Goal: Task Accomplishment & Management: Use online tool/utility

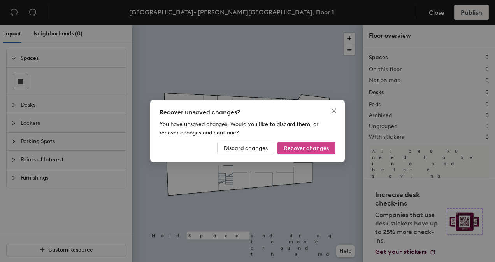
click at [308, 148] on span "Recover changes" at bounding box center [306, 148] width 45 height 7
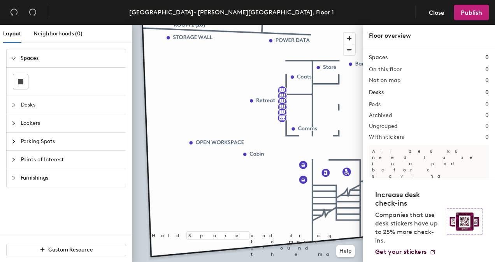
click at [60, 102] on span "Desks" at bounding box center [71, 105] width 100 height 18
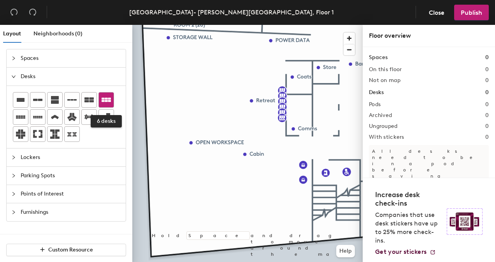
click at [104, 96] on icon at bounding box center [106, 99] width 9 height 9
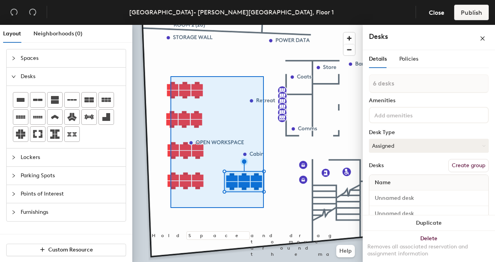
type input "30 desks"
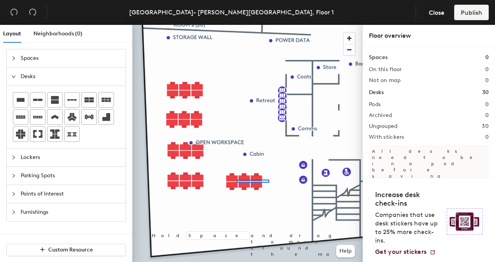
click at [235, 25] on div at bounding box center [247, 25] width 230 height 0
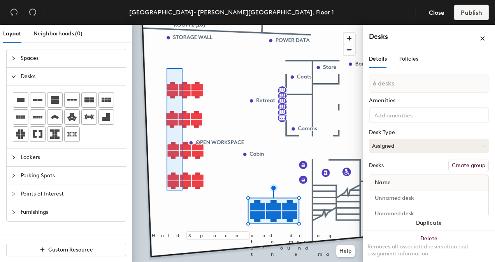
type input "16 desks"
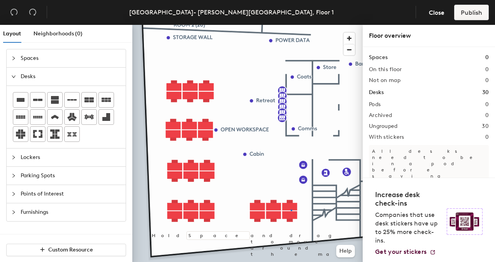
click at [290, 25] on div at bounding box center [247, 25] width 230 height 0
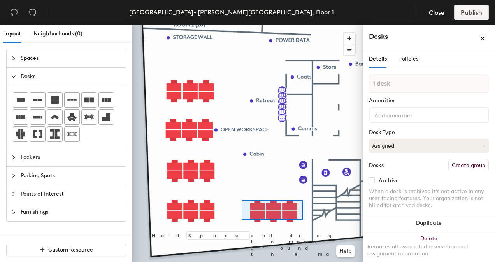
click at [241, 25] on div at bounding box center [247, 25] width 230 height 0
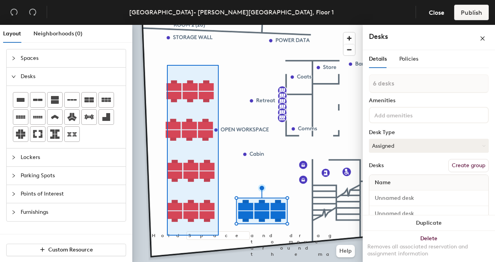
type input "24 desks"
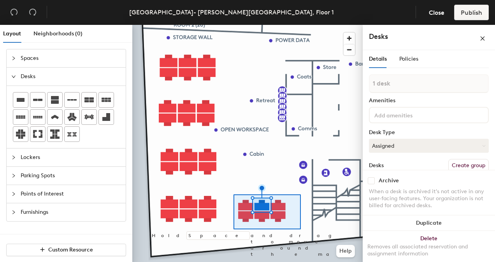
type input "6 desks"
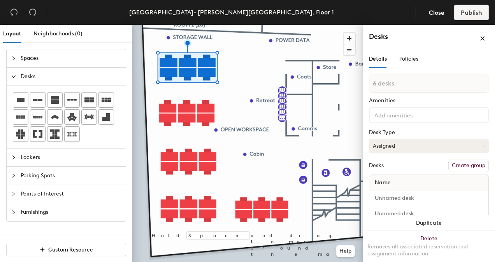
click at [404, 143] on button "Assigned" at bounding box center [429, 146] width 120 height 14
click at [399, 209] on input at bounding box center [429, 214] width 116 height 11
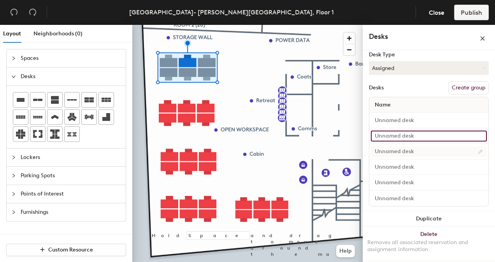
scroll to position [79, 0]
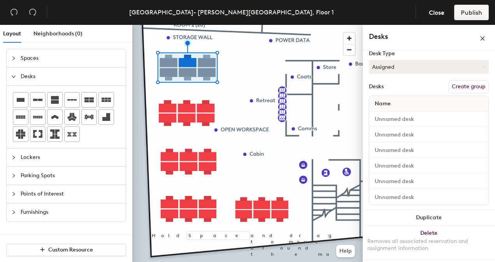
click at [472, 87] on button "Create group" at bounding box center [468, 86] width 40 height 13
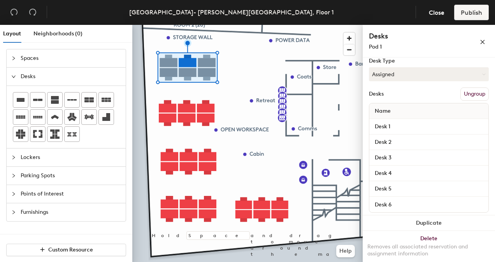
scroll to position [0, 0]
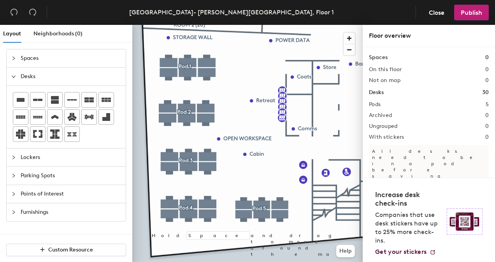
click at [43, 206] on span "Furnishings" at bounding box center [71, 213] width 100 height 18
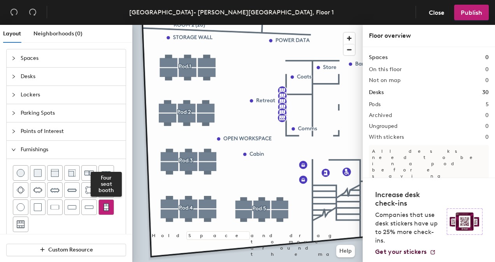
click at [103, 206] on img at bounding box center [106, 208] width 7 height 8
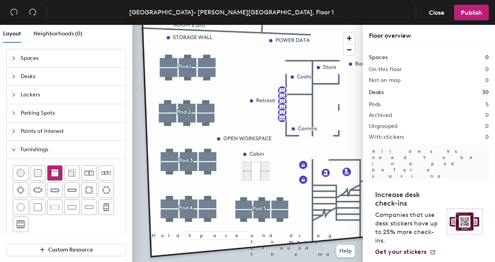
click at [55, 171] on img at bounding box center [55, 173] width 8 height 8
drag, startPoint x: 57, startPoint y: 174, endPoint x: 70, endPoint y: 168, distance: 14.5
click at [70, 168] on div "Couch (corner)" at bounding box center [66, 198] width 107 height 67
click at [69, 172] on img at bounding box center [72, 173] width 8 height 8
click at [37, 64] on span "Spaces" at bounding box center [71, 58] width 100 height 18
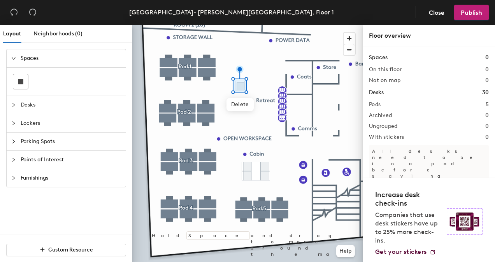
drag, startPoint x: 36, startPoint y: 121, endPoint x: 36, endPoint y: 106, distance: 14.8
click at [36, 119] on span "Lockers" at bounding box center [71, 123] width 100 height 18
click at [44, 82] on span "Desks" at bounding box center [71, 77] width 100 height 18
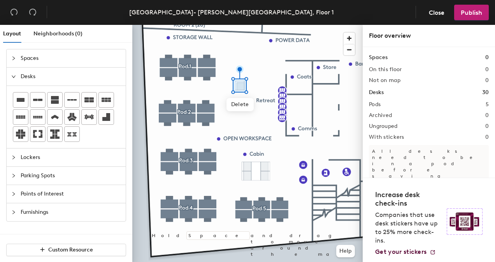
click at [56, 157] on span "Lockers" at bounding box center [71, 158] width 100 height 18
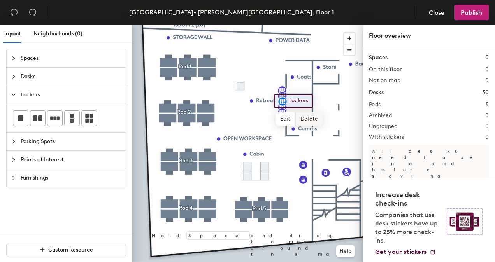
click at [303, 117] on span "Delete" at bounding box center [309, 119] width 27 height 13
click at [305, 121] on span "Delete" at bounding box center [309, 124] width 27 height 13
click at [283, 25] on div at bounding box center [247, 25] width 230 height 0
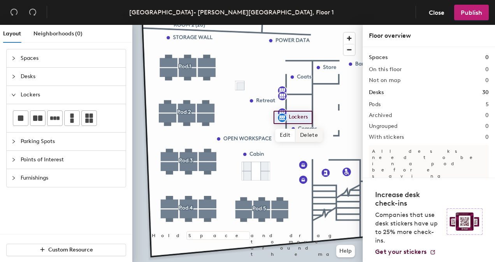
click at [311, 134] on span "Delete" at bounding box center [308, 135] width 27 height 13
click at [307, 129] on span "Delete" at bounding box center [308, 130] width 27 height 13
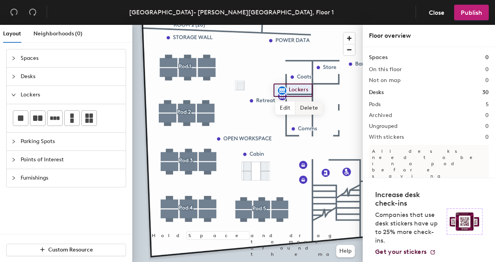
click at [304, 107] on span "Delete" at bounding box center [308, 108] width 27 height 13
click at [315, 114] on span "Delete" at bounding box center [309, 113] width 27 height 13
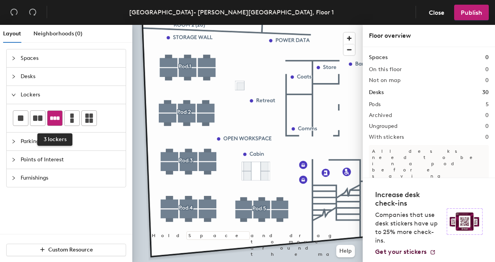
click at [48, 118] on div at bounding box center [54, 118] width 15 height 15
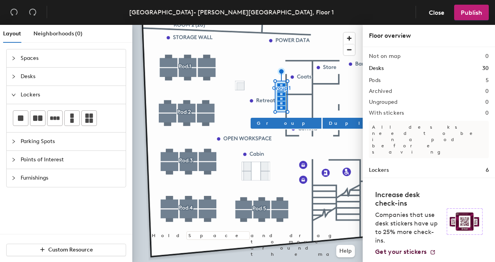
scroll to position [33, 0]
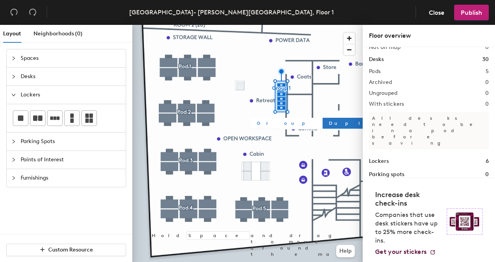
click at [263, 122] on span "Group" at bounding box center [286, 123] width 58 height 7
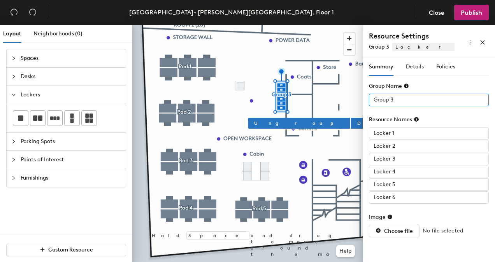
click at [301, 95] on div "Layout Neighborhoods (0) Spaces Desks Lockers Parking Spots Points of Interest …" at bounding box center [247, 145] width 495 height 241
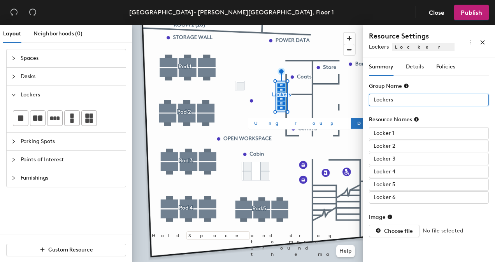
type input "Lockers"
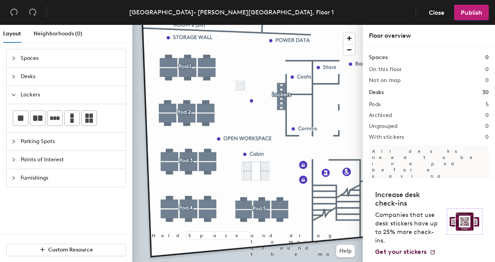
click at [60, 181] on span "Furnishings" at bounding box center [71, 178] width 100 height 18
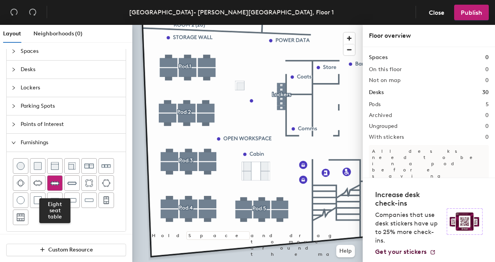
scroll to position [9, 0]
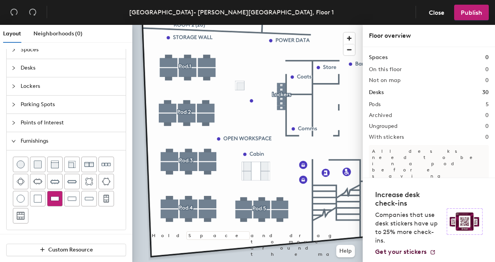
click at [57, 199] on img at bounding box center [55, 199] width 9 height 8
click at [255, 25] on div at bounding box center [247, 25] width 230 height 0
click at [250, 25] on div at bounding box center [247, 25] width 230 height 0
click at [246, 95] on span "Delete" at bounding box center [246, 101] width 27 height 13
drag, startPoint x: 76, startPoint y: 166, endPoint x: 78, endPoint y: 162, distance: 4.5
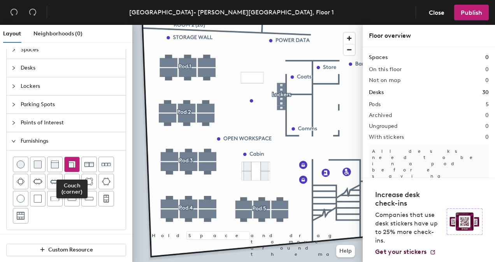
click at [75, 166] on div at bounding box center [72, 164] width 15 height 15
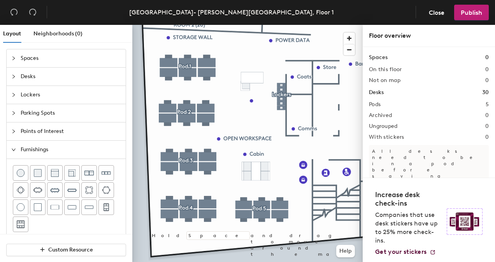
scroll to position [9, 0]
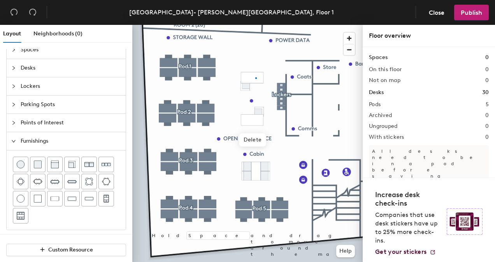
click at [254, 25] on div at bounding box center [247, 25] width 230 height 0
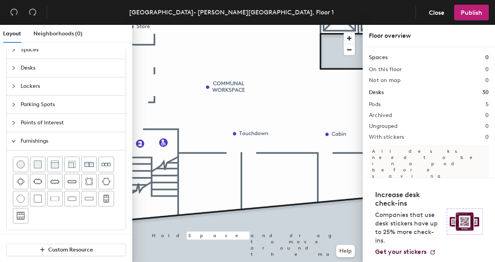
click at [26, 66] on span "Desks" at bounding box center [71, 68] width 100 height 18
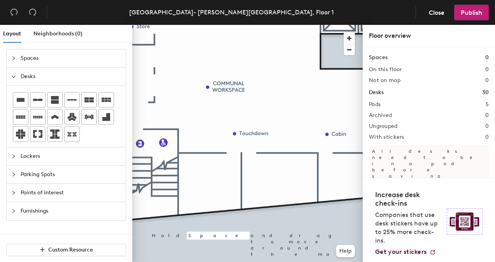
scroll to position [0, 0]
click at [22, 100] on icon at bounding box center [21, 100] width 8 height 4
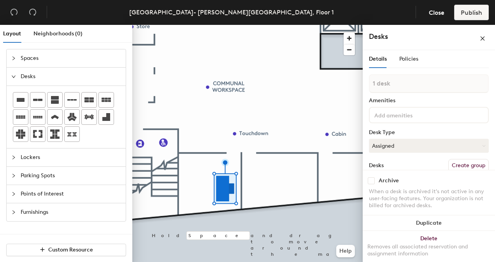
click at [65, 216] on span "Furnishings" at bounding box center [71, 213] width 100 height 18
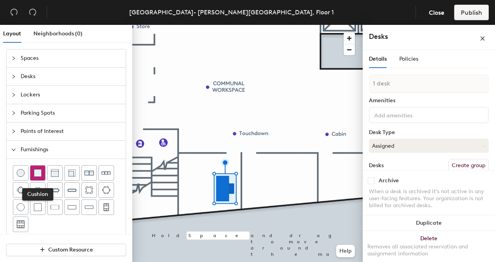
click at [40, 172] on img at bounding box center [38, 173] width 8 height 8
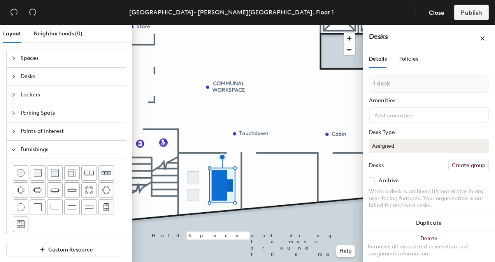
click at [462, 163] on button "Create group" at bounding box center [468, 165] width 40 height 13
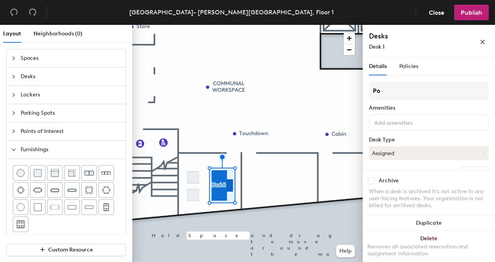
type input "P"
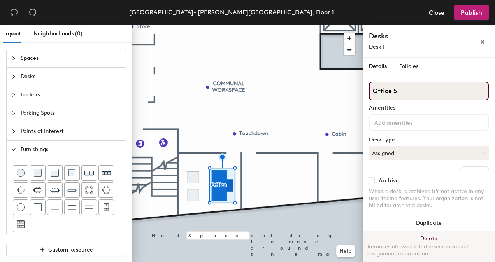
type input "Office 5"
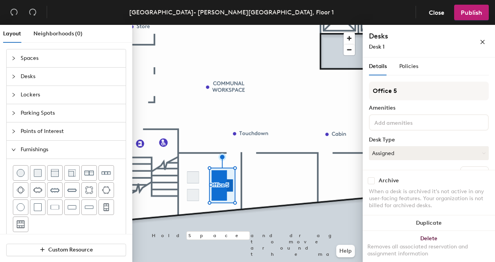
click at [25, 76] on span "Desks" at bounding box center [71, 77] width 100 height 18
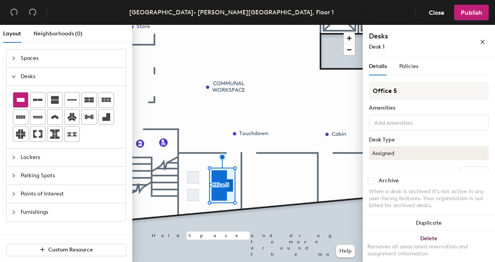
click at [24, 98] on icon at bounding box center [20, 99] width 9 height 9
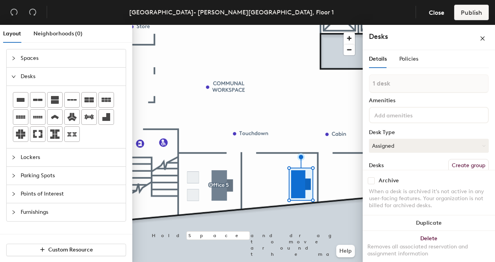
click at [458, 166] on button "Create group" at bounding box center [468, 165] width 40 height 13
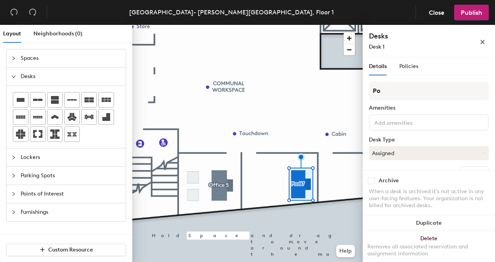
type input "P"
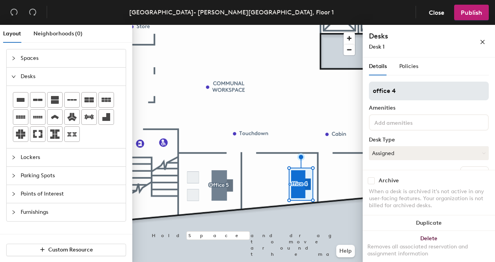
drag, startPoint x: 376, startPoint y: 82, endPoint x: 376, endPoint y: 97, distance: 14.8
click at [376, 97] on input "office 4" at bounding box center [429, 91] width 120 height 19
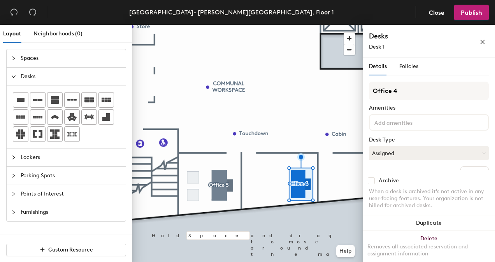
type input "Office 4"
click at [309, 25] on div at bounding box center [247, 25] width 230 height 0
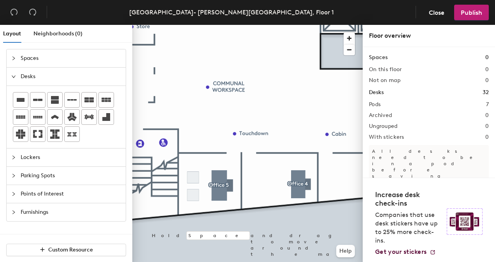
click at [44, 209] on span "Furnishings" at bounding box center [71, 213] width 100 height 18
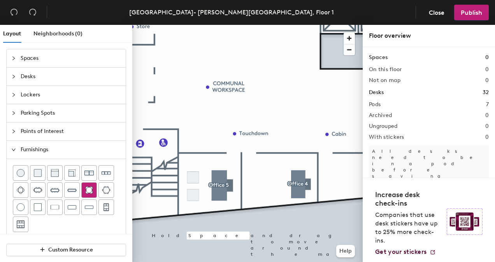
click at [89, 190] on img at bounding box center [89, 190] width 8 height 8
click at [301, 25] on div at bounding box center [247, 25] width 230 height 0
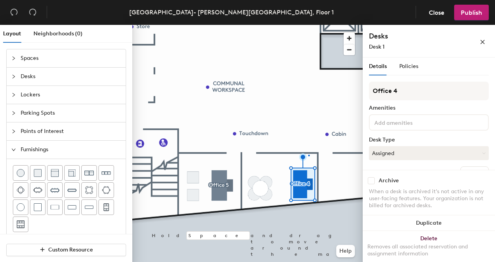
click at [309, 25] on div at bounding box center [247, 25] width 230 height 0
click at [310, 25] on div at bounding box center [247, 25] width 230 height 0
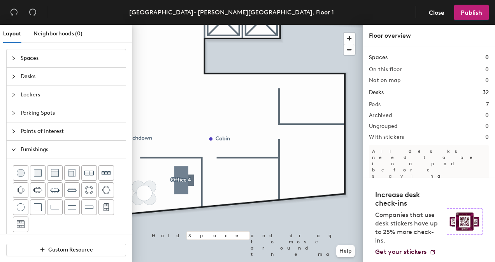
click at [35, 79] on span "Desks" at bounding box center [71, 77] width 100 height 18
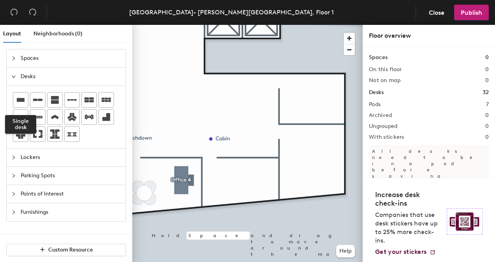
drag, startPoint x: 27, startPoint y: 101, endPoint x: 115, endPoint y: 110, distance: 88.8
click at [27, 101] on div at bounding box center [20, 100] width 15 height 15
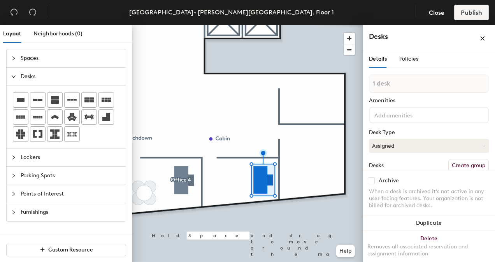
click at [472, 166] on button "Create group" at bounding box center [468, 165] width 40 height 13
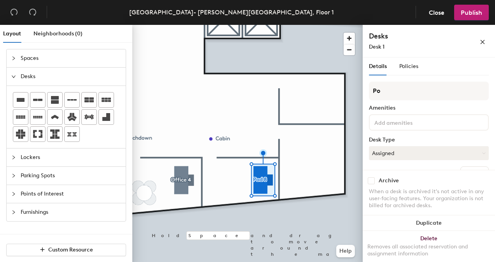
type input "P"
type input "Office 3"
click at [44, 212] on span "Furnishings" at bounding box center [71, 213] width 100 height 18
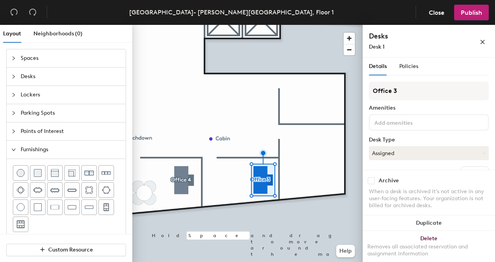
scroll to position [9, 0]
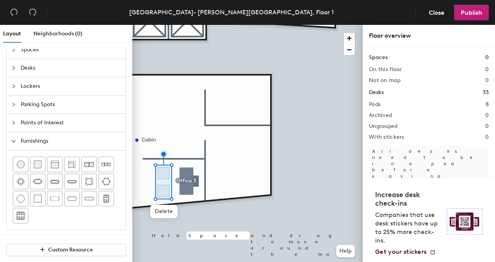
click at [23, 63] on span "Desks" at bounding box center [71, 68] width 100 height 18
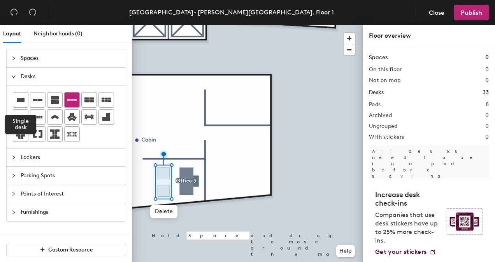
drag, startPoint x: 17, startPoint y: 98, endPoint x: 72, endPoint y: 98, distance: 54.5
click at [17, 98] on icon at bounding box center [21, 100] width 8 height 4
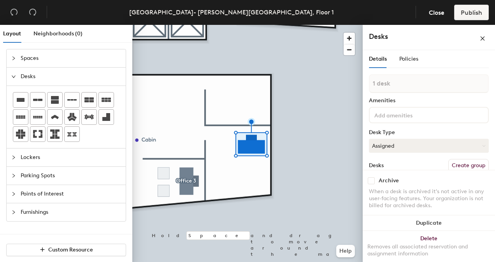
click at [469, 164] on div "1 desk Amenities Desk Type Assigned Desks Create group Name" at bounding box center [429, 142] width 120 height 137
click at [471, 166] on button "Create group" at bounding box center [468, 165] width 40 height 13
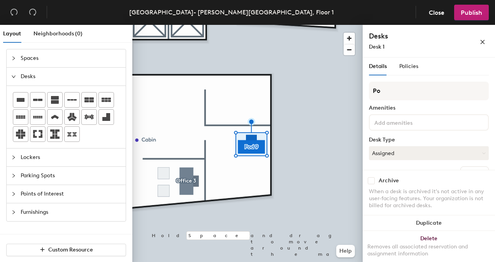
type input "P"
type input "o"
type input "Office 2"
click at [58, 210] on span "Furnishings" at bounding box center [71, 213] width 100 height 18
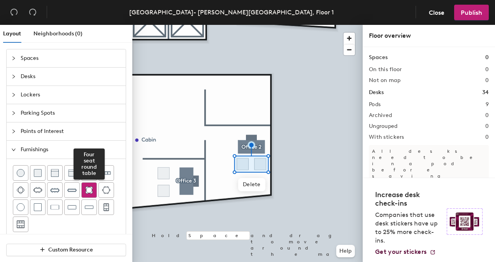
click at [91, 192] on img at bounding box center [89, 190] width 8 height 8
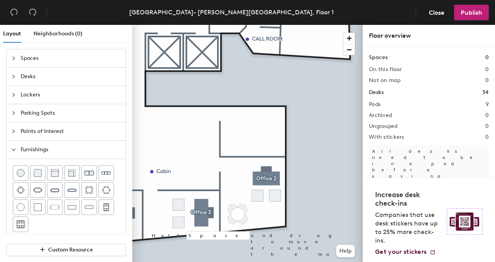
click at [23, 69] on span "Desks" at bounding box center [71, 77] width 100 height 18
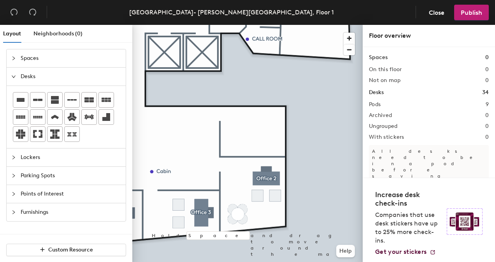
drag, startPoint x: 22, startPoint y: 102, endPoint x: 112, endPoint y: 94, distance: 90.7
click at [26, 102] on div at bounding box center [20, 100] width 15 height 15
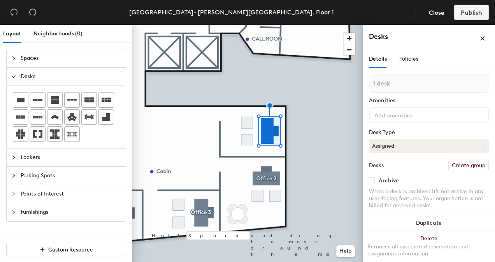
click at [467, 168] on button "Create group" at bounding box center [468, 165] width 40 height 13
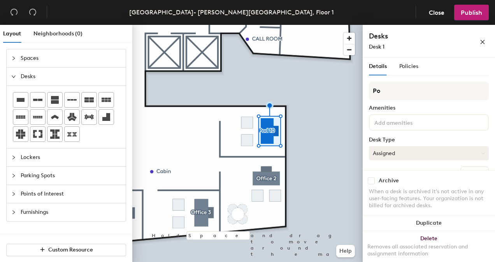
type input "P"
type input "Office 1"
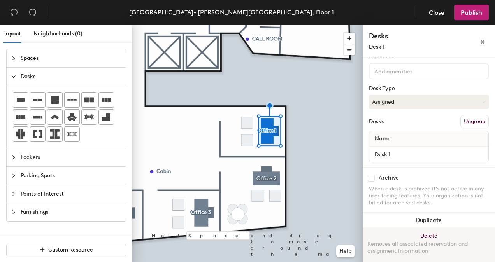
scroll to position [54, 0]
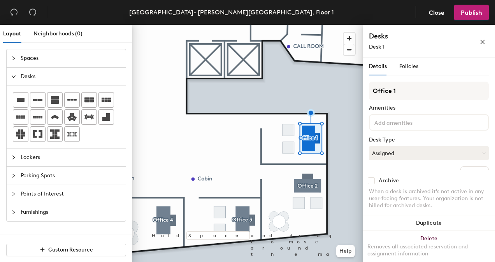
scroll to position [54, 0]
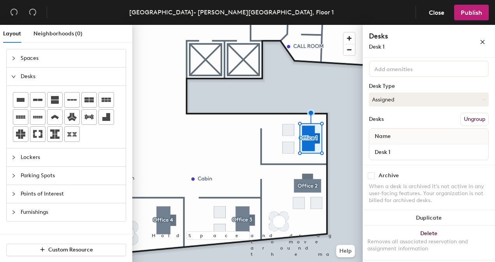
click at [56, 210] on span "Furnishings" at bounding box center [71, 213] width 100 height 18
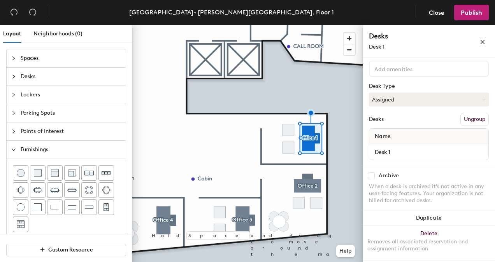
scroll to position [9, 0]
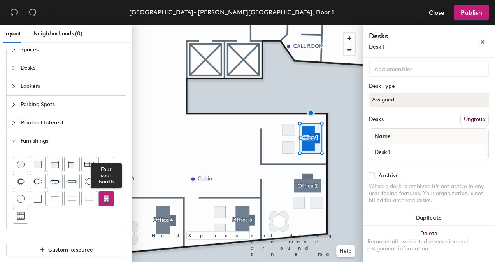
click at [105, 198] on img at bounding box center [106, 199] width 7 height 8
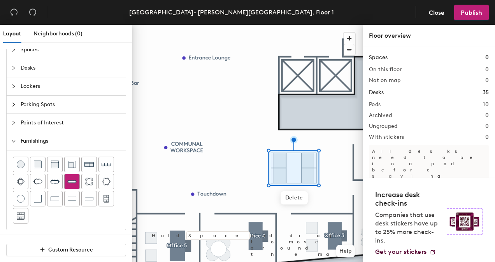
click at [70, 181] on img at bounding box center [71, 181] width 9 height 9
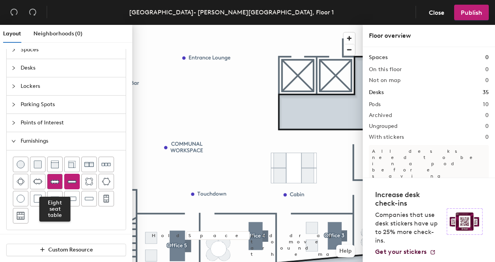
click at [53, 180] on img at bounding box center [54, 181] width 9 height 9
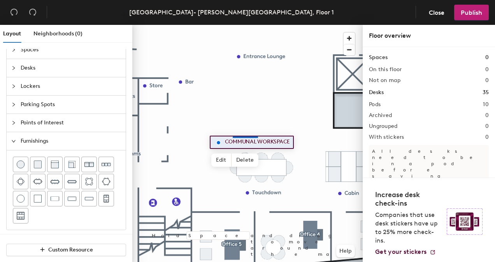
click at [233, 25] on div at bounding box center [247, 25] width 230 height 0
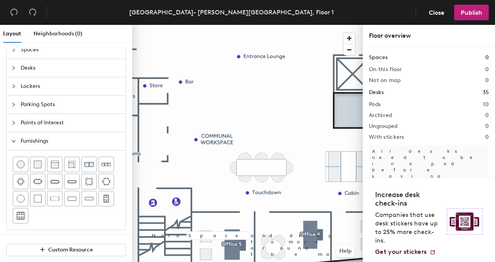
drag, startPoint x: 38, startPoint y: 161, endPoint x: 83, endPoint y: 148, distance: 46.7
click at [41, 162] on div at bounding box center [37, 164] width 15 height 15
click at [56, 166] on img at bounding box center [55, 165] width 8 height 8
drag, startPoint x: 58, startPoint y: 161, endPoint x: 104, endPoint y: 141, distance: 50.6
click at [60, 161] on div at bounding box center [54, 164] width 15 height 15
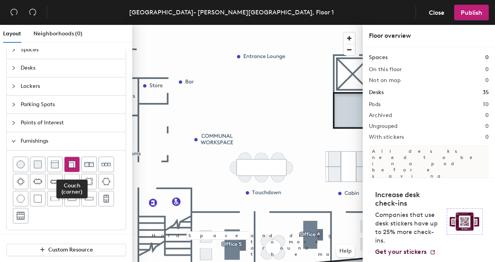
click at [71, 161] on img at bounding box center [72, 165] width 8 height 8
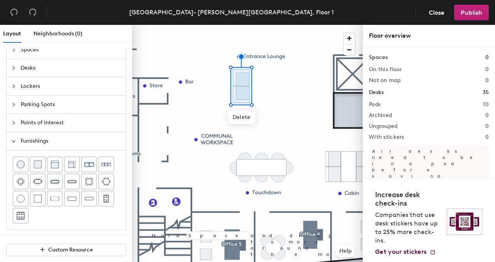
drag, startPoint x: 39, startPoint y: 161, endPoint x: 119, endPoint y: 125, distance: 88.2
click at [40, 161] on img at bounding box center [38, 165] width 8 height 8
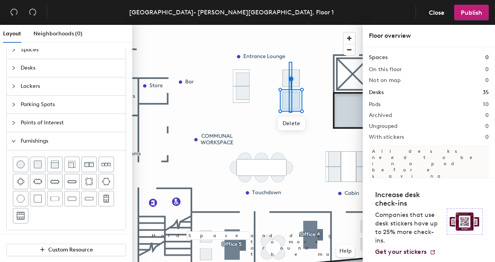
click at [292, 25] on div at bounding box center [247, 25] width 230 height 0
click at [294, 25] on div at bounding box center [247, 25] width 230 height 0
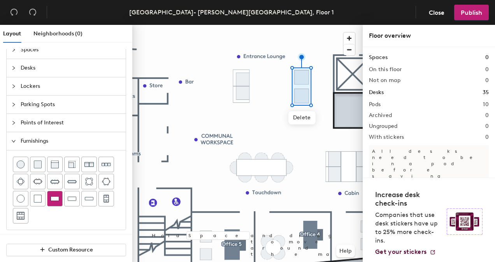
click at [58, 199] on img at bounding box center [55, 199] width 9 height 8
click at [308, 103] on div "Delete Hold Space and drag to move around the map. Help" at bounding box center [247, 145] width 230 height 241
click at [56, 197] on img at bounding box center [55, 199] width 9 height 8
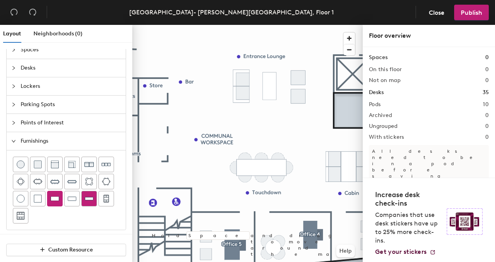
drag, startPoint x: 68, startPoint y: 195, endPoint x: 81, endPoint y: 197, distance: 13.0
click at [68, 195] on img at bounding box center [72, 199] width 9 height 8
click at [87, 199] on img at bounding box center [89, 199] width 9 height 8
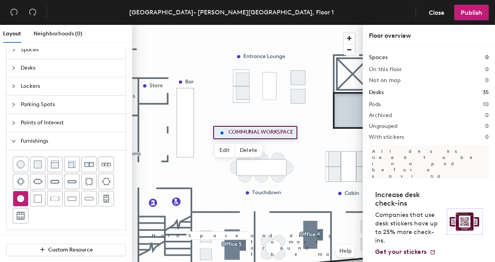
click at [26, 194] on div at bounding box center [20, 199] width 15 height 15
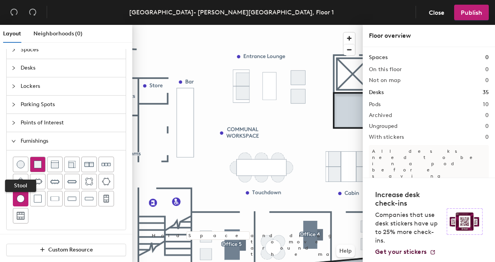
drag, startPoint x: 23, startPoint y: 164, endPoint x: 33, endPoint y: 157, distance: 11.9
click at [23, 163] on img at bounding box center [21, 165] width 8 height 8
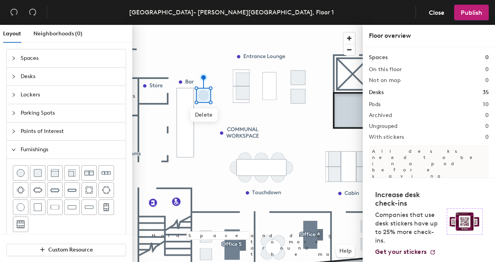
scroll to position [9, 0]
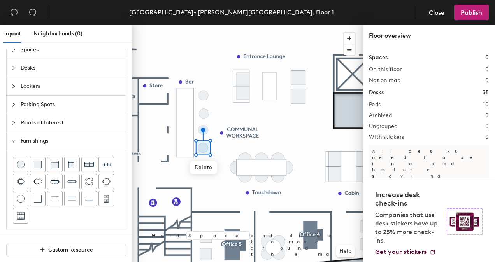
click at [206, 25] on div at bounding box center [247, 25] width 230 height 0
click at [116, 229] on div "Layout Neighborhoods (0) Spaces Desks Lockers Parking Spots Points of Interest …" at bounding box center [247, 145] width 495 height 241
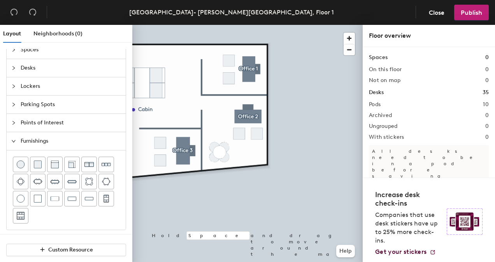
click at [249, 262] on html "Skip navigation Schedule Office People Analytics Manage AC London- Eldon House,…" at bounding box center [247, 131] width 495 height 262
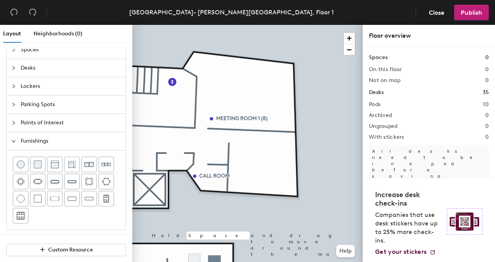
click at [17, 72] on div "Desks" at bounding box center [66, 68] width 119 height 18
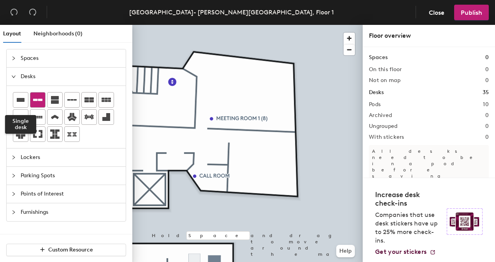
click at [19, 100] on icon at bounding box center [21, 100] width 8 height 4
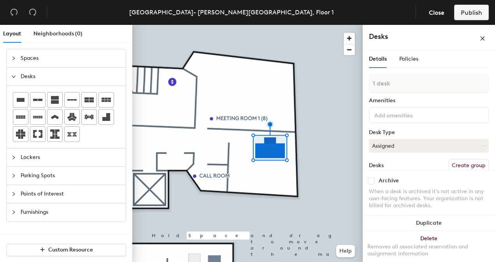
click at [467, 167] on button "Create group" at bounding box center [468, 165] width 40 height 13
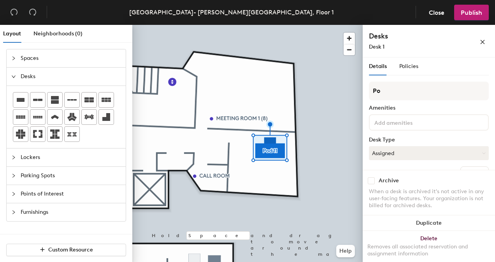
type input "P"
type input "Office 6"
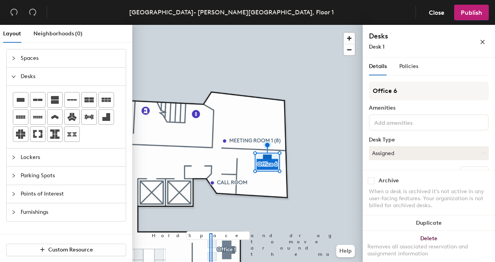
click at [213, 262] on html "Skip navigation Schedule Office People Analytics Manage AC London- Eldon House,…" at bounding box center [247, 131] width 495 height 262
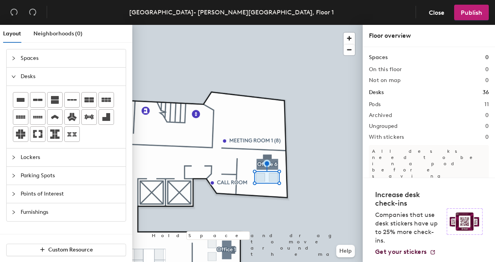
click at [66, 215] on span "Furnishings" at bounding box center [71, 213] width 100 height 18
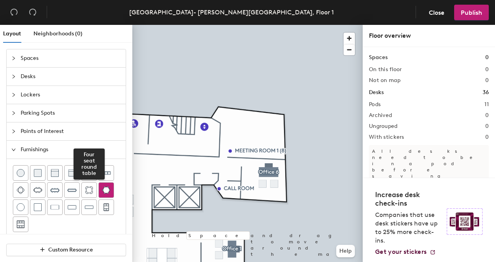
drag, startPoint x: 86, startPoint y: 189, endPoint x: 99, endPoint y: 192, distance: 12.9
click at [99, 192] on div "Four seat round table" at bounding box center [66, 198] width 107 height 67
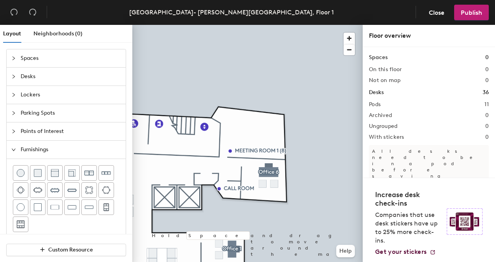
drag, startPoint x: 95, startPoint y: 192, endPoint x: 126, endPoint y: 192, distance: 31.2
click at [95, 192] on div at bounding box center [89, 190] width 15 height 15
click at [298, 25] on div at bounding box center [247, 25] width 230 height 0
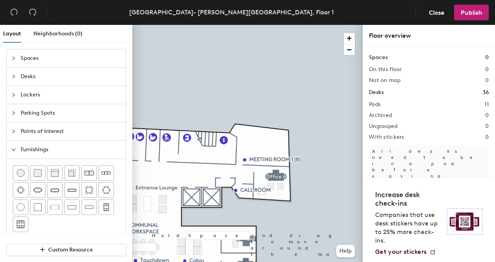
click at [261, 25] on div at bounding box center [247, 25] width 230 height 0
click at [260, 202] on div "Delete Hold Space and drag to move around the map. Help" at bounding box center [247, 145] width 230 height 241
click at [252, 25] on div at bounding box center [247, 25] width 230 height 0
click at [255, 25] on div at bounding box center [247, 25] width 230 height 0
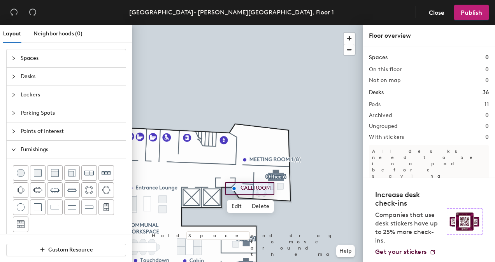
click at [293, 25] on div at bounding box center [247, 25] width 230 height 0
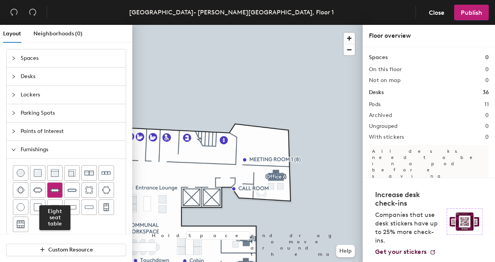
click at [55, 188] on img at bounding box center [54, 190] width 9 height 9
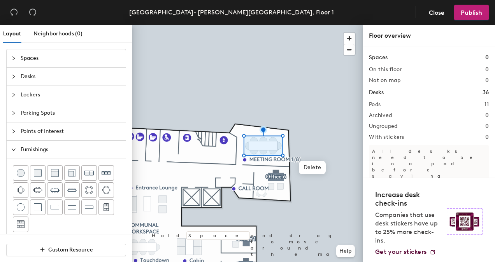
click at [385, 141] on div "Layout Neighborhoods (0) Spaces Desks Lockers Parking Spots Points of Interest …" at bounding box center [247, 145] width 495 height 241
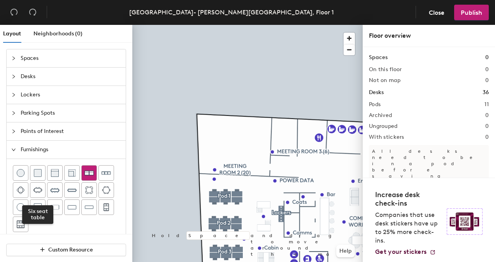
drag, startPoint x: 39, startPoint y: 192, endPoint x: 88, endPoint y: 170, distance: 54.0
click at [40, 190] on img at bounding box center [37, 190] width 9 height 8
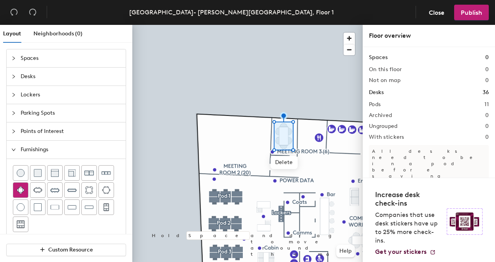
click at [21, 188] on img at bounding box center [21, 190] width 8 height 8
click at [59, 223] on div at bounding box center [66, 198] width 107 height 67
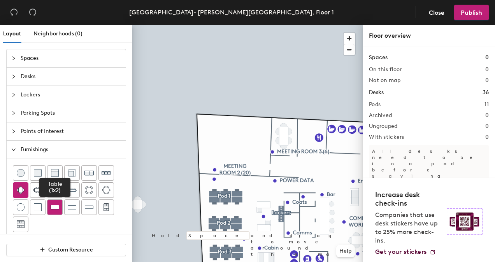
click at [59, 209] on div at bounding box center [54, 207] width 15 height 15
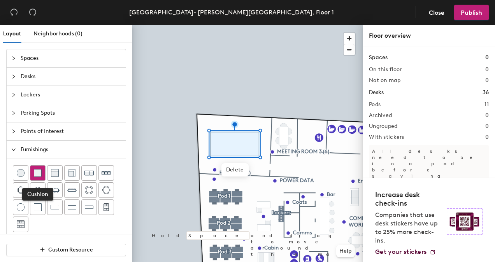
click at [43, 173] on div at bounding box center [37, 173] width 15 height 15
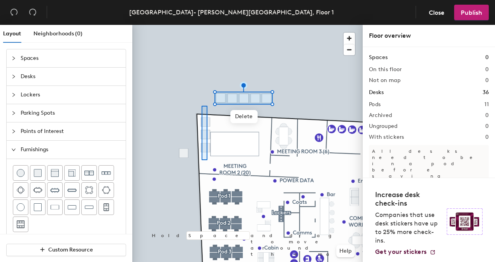
click at [203, 25] on div at bounding box center [247, 25] width 230 height 0
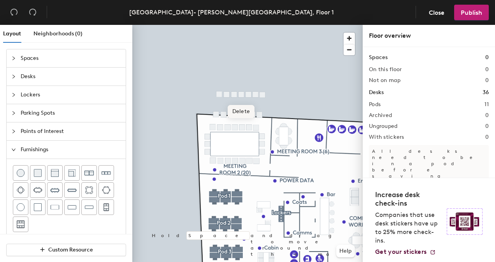
click at [236, 113] on span "Delete" at bounding box center [241, 111] width 27 height 13
click at [252, 25] on div at bounding box center [247, 25] width 230 height 0
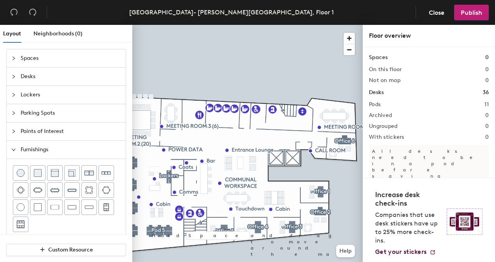
click at [153, 25] on div at bounding box center [247, 25] width 230 height 0
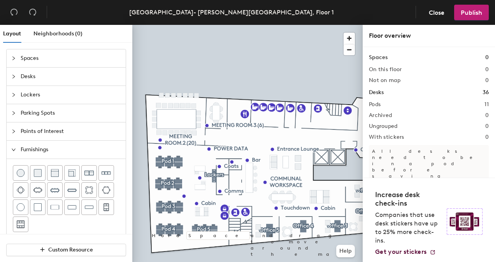
drag, startPoint x: 20, startPoint y: 171, endPoint x: 76, endPoint y: 155, distance: 58.7
click at [23, 167] on div at bounding box center [20, 173] width 15 height 15
drag, startPoint x: 25, startPoint y: 174, endPoint x: 28, endPoint y: 204, distance: 30.1
click at [25, 174] on div at bounding box center [20, 173] width 15 height 15
click at [23, 205] on img at bounding box center [21, 208] width 8 height 8
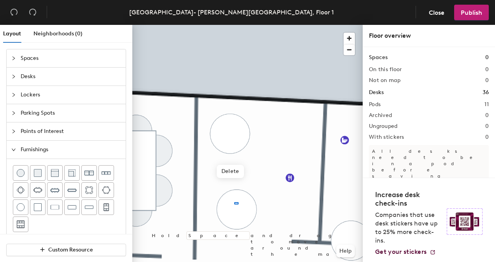
click at [234, 25] on div at bounding box center [247, 25] width 230 height 0
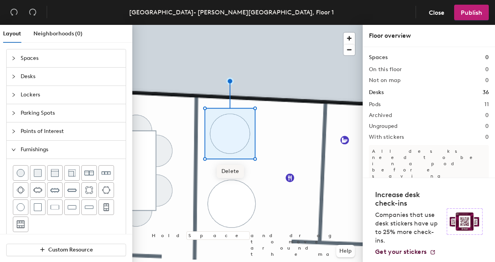
click at [232, 176] on span "Delete" at bounding box center [230, 171] width 27 height 13
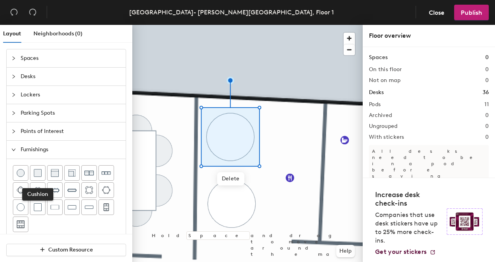
drag, startPoint x: 33, startPoint y: 173, endPoint x: 60, endPoint y: 160, distance: 29.4
click at [37, 171] on img at bounding box center [38, 173] width 8 height 8
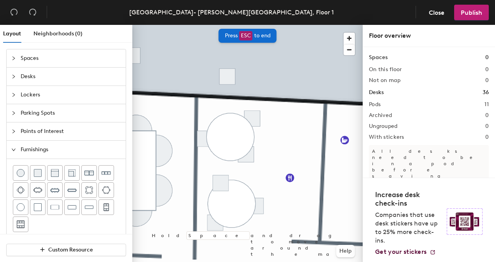
click at [119, 37] on div "Layout Neighborhoods (0)" at bounding box center [67, 34] width 129 height 18
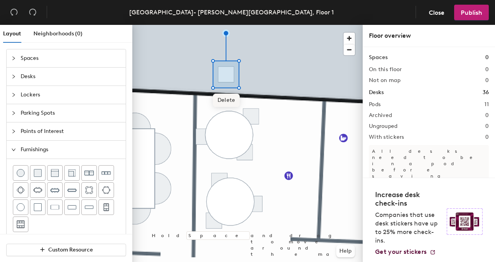
click at [227, 101] on span "Delete" at bounding box center [226, 100] width 27 height 13
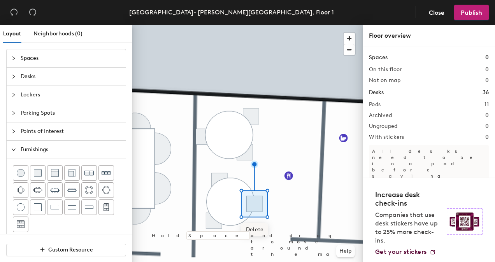
click at [255, 230] on span "Delete" at bounding box center [254, 229] width 27 height 13
click at [213, 25] on div at bounding box center [247, 25] width 230 height 0
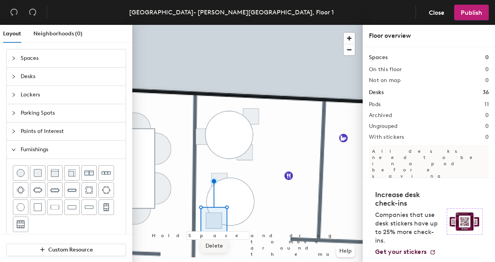
click at [216, 241] on span "Delete" at bounding box center [214, 246] width 27 height 13
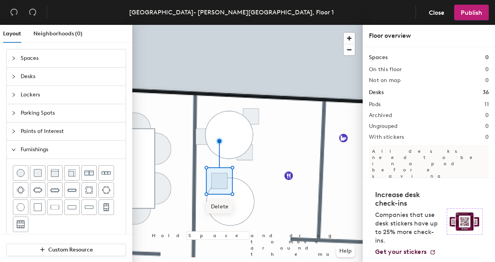
click at [213, 198] on div "Delete Hold Space and drag to move around the map. Help" at bounding box center [247, 145] width 230 height 241
click at [207, 165] on span "Delete" at bounding box center [204, 162] width 27 height 13
click at [222, 206] on span "Delete" at bounding box center [219, 206] width 27 height 13
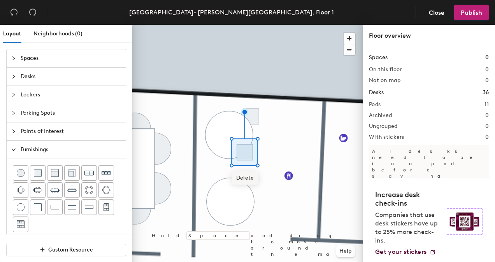
click at [243, 173] on span "Delete" at bounding box center [245, 178] width 27 height 13
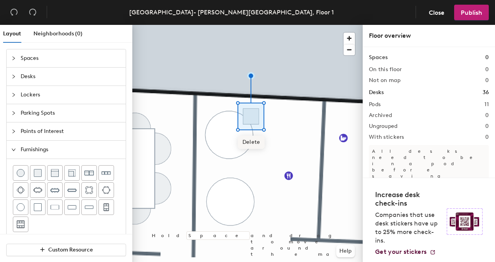
click at [251, 143] on span "Delete" at bounding box center [251, 142] width 27 height 13
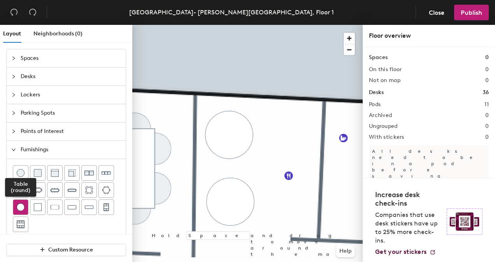
click at [23, 207] on img at bounding box center [21, 208] width 8 height 8
click at [34, 176] on img at bounding box center [38, 173] width 8 height 8
click at [25, 172] on div at bounding box center [20, 173] width 15 height 15
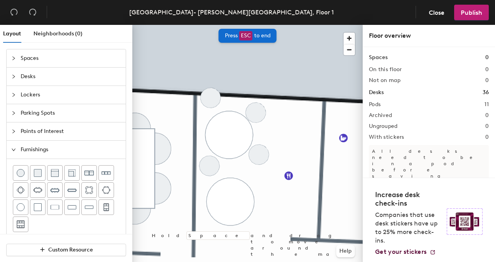
click at [73, 111] on span "Parking Spots" at bounding box center [71, 113] width 100 height 18
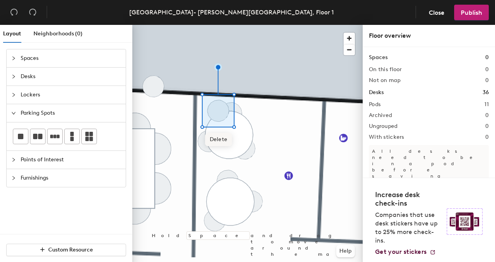
click at [227, 139] on span "Delete" at bounding box center [218, 139] width 27 height 13
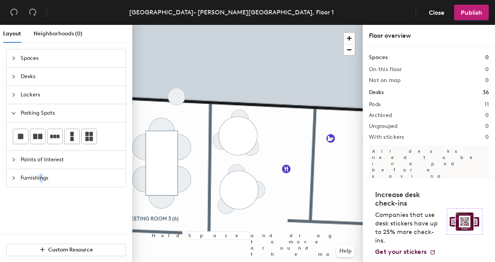
drag, startPoint x: 42, startPoint y: 173, endPoint x: 45, endPoint y: 181, distance: 8.1
click at [45, 181] on span "Furnishings" at bounding box center [71, 178] width 100 height 18
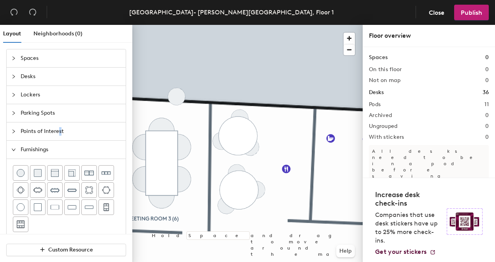
click at [60, 130] on span "Points of Interest" at bounding box center [71, 132] width 100 height 18
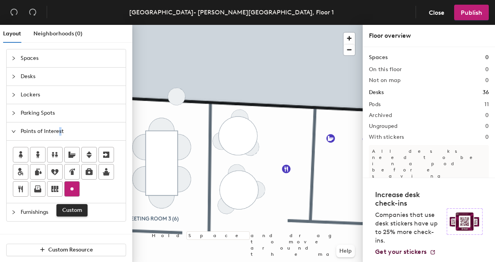
click at [69, 185] on icon at bounding box center [71, 189] width 9 height 9
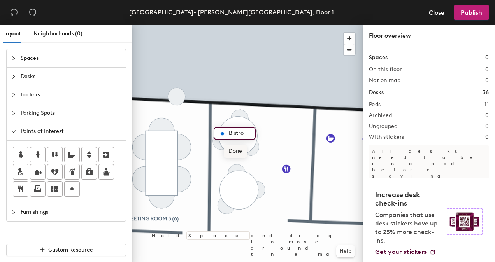
type input "Bistro"
click at [221, 146] on span "Edit" at bounding box center [225, 151] width 20 height 13
type input "i"
type input "Bistro"
click at [240, 149] on span "Done" at bounding box center [235, 151] width 23 height 13
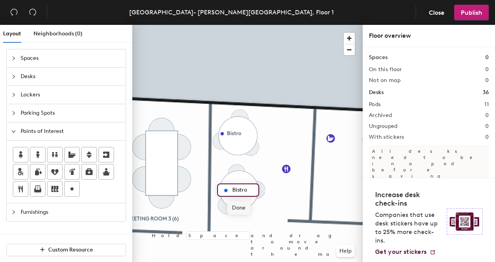
click at [240, 206] on span "Done" at bounding box center [238, 208] width 23 height 13
click at [305, 5] on div "London- Eldon House, Floor 1 Close Publish Layout Neighborhoods (0) Spaces Desk…" at bounding box center [247, 131] width 495 height 262
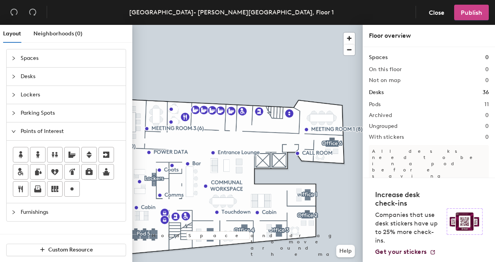
click at [462, 16] on button "Publish" at bounding box center [471, 13] width 35 height 16
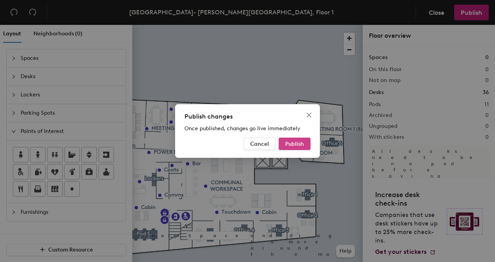
click at [299, 143] on span "Publish" at bounding box center [294, 144] width 19 height 7
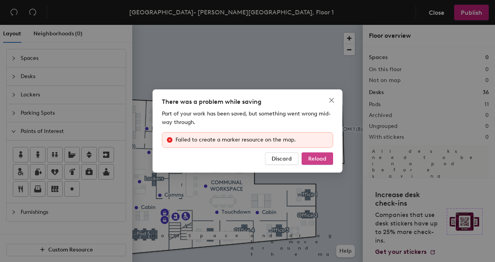
click at [309, 161] on span "Reload" at bounding box center [317, 159] width 18 height 7
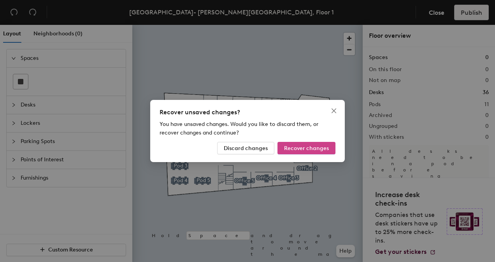
click at [320, 146] on span "Recover changes" at bounding box center [306, 148] width 45 height 7
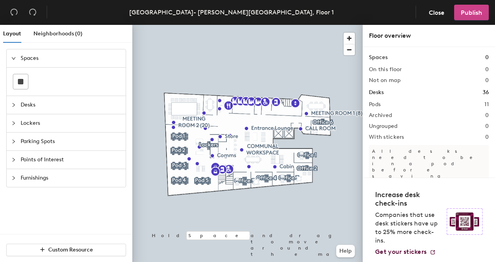
click at [481, 10] on span "Publish" at bounding box center [471, 12] width 21 height 7
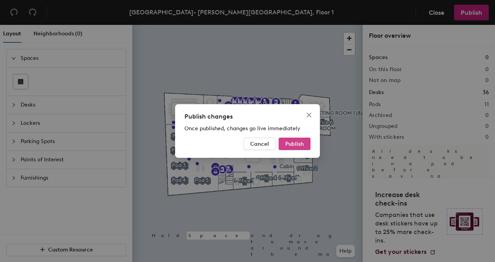
click at [297, 146] on span "Publish" at bounding box center [294, 144] width 19 height 7
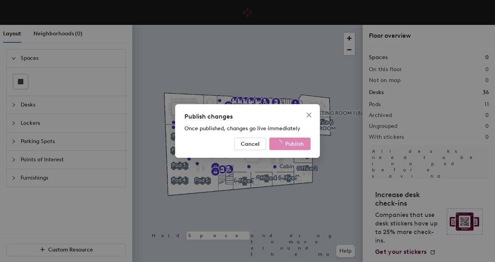
drag, startPoint x: 302, startPoint y: 136, endPoint x: 301, endPoint y: 142, distance: 6.3
click at [301, 142] on div "Publish changes Once published, changes go live immediately Cancel Publish" at bounding box center [247, 131] width 145 height 54
click at [301, 142] on span "Publish" at bounding box center [294, 144] width 19 height 7
